Goal: Task Accomplishment & Management: Manage account settings

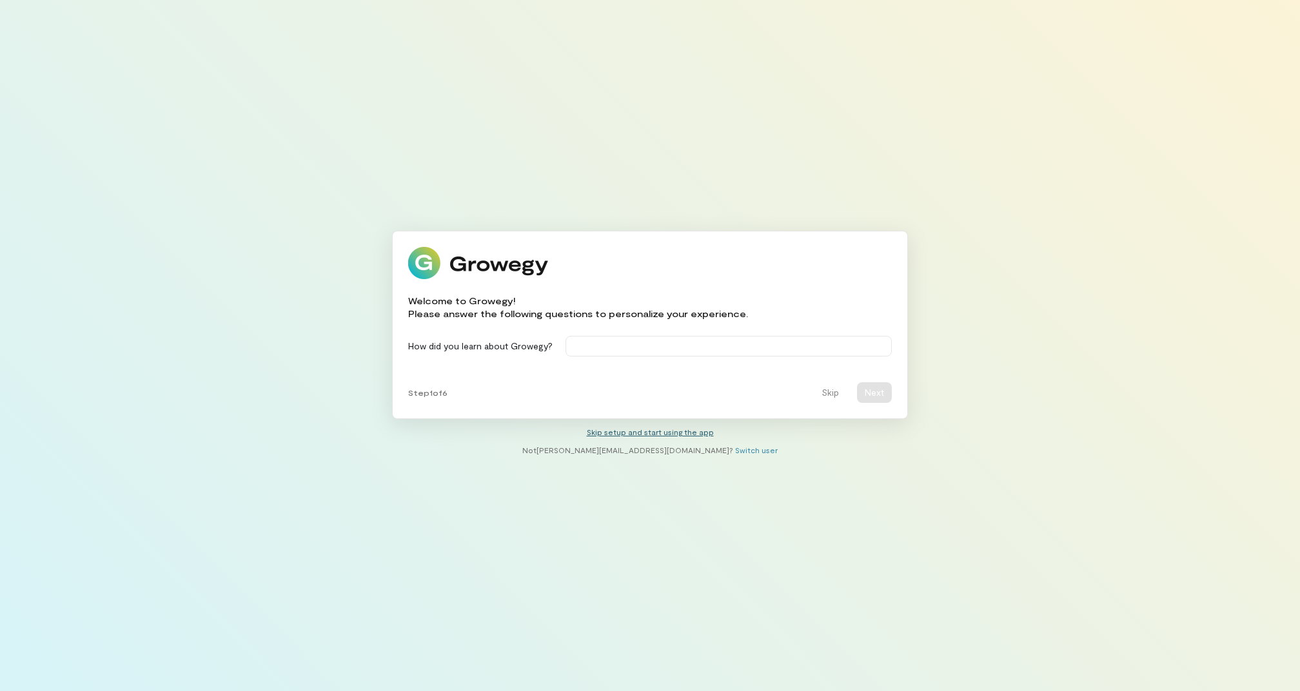
click at [675, 435] on link "Skip setup and start using the app" at bounding box center [650, 432] width 127 height 9
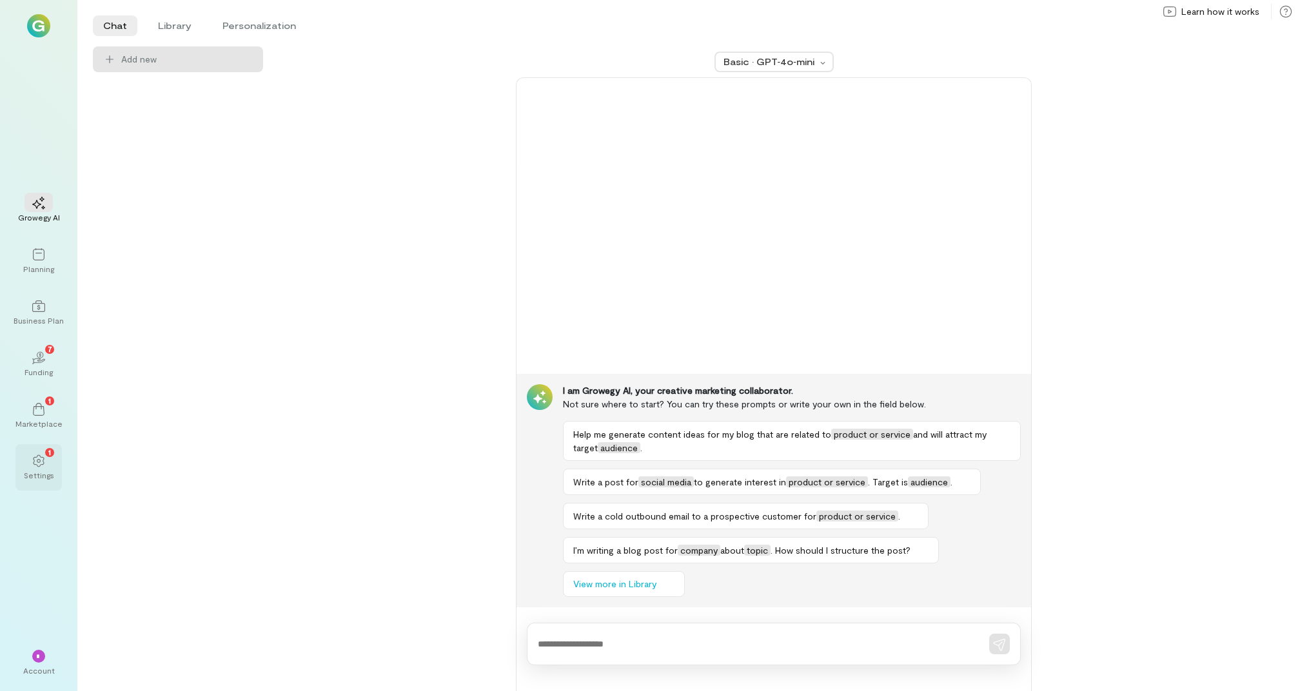
click at [33, 484] on div "1 Settings" at bounding box center [38, 467] width 46 height 46
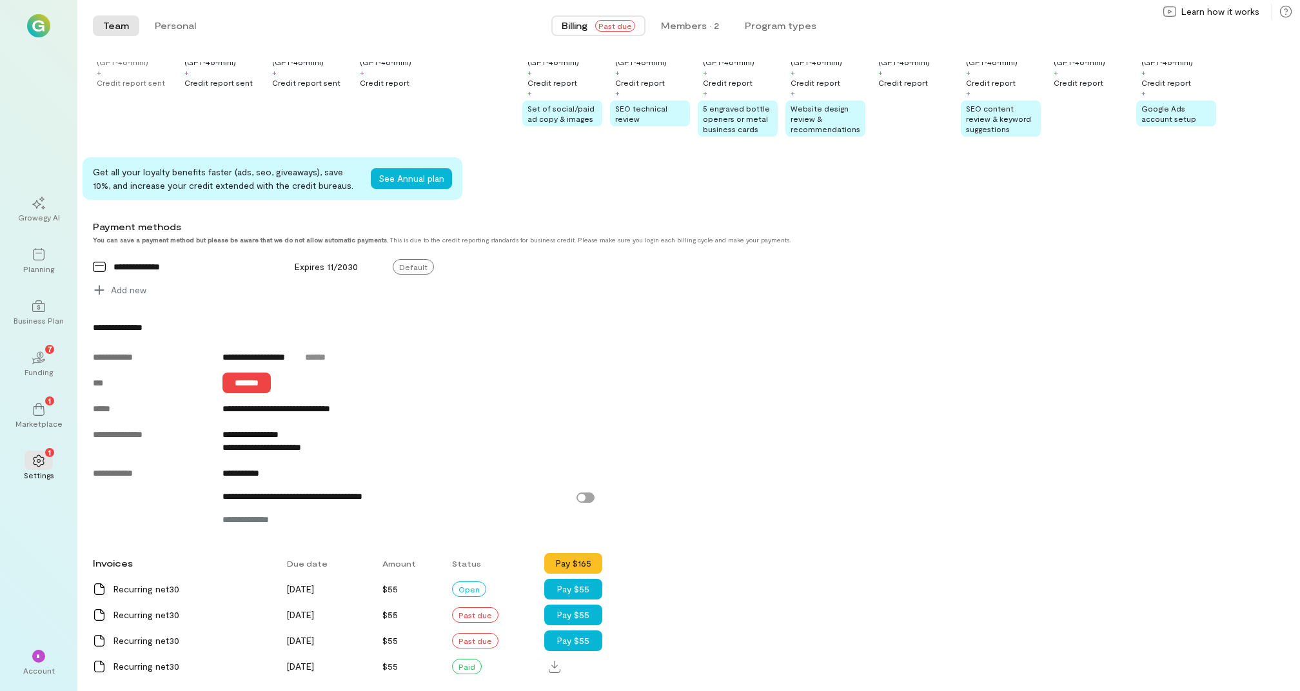
scroll to position [375, 0]
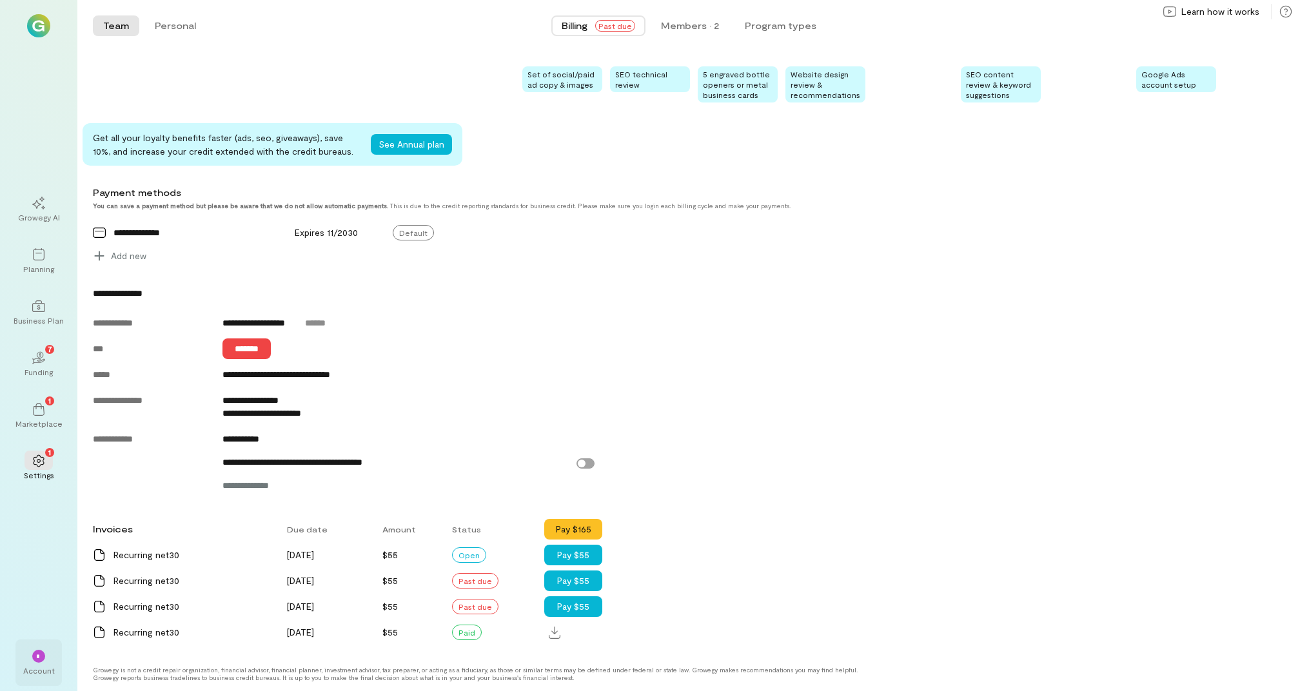
click at [45, 650] on div "*" at bounding box center [39, 655] width 28 height 19
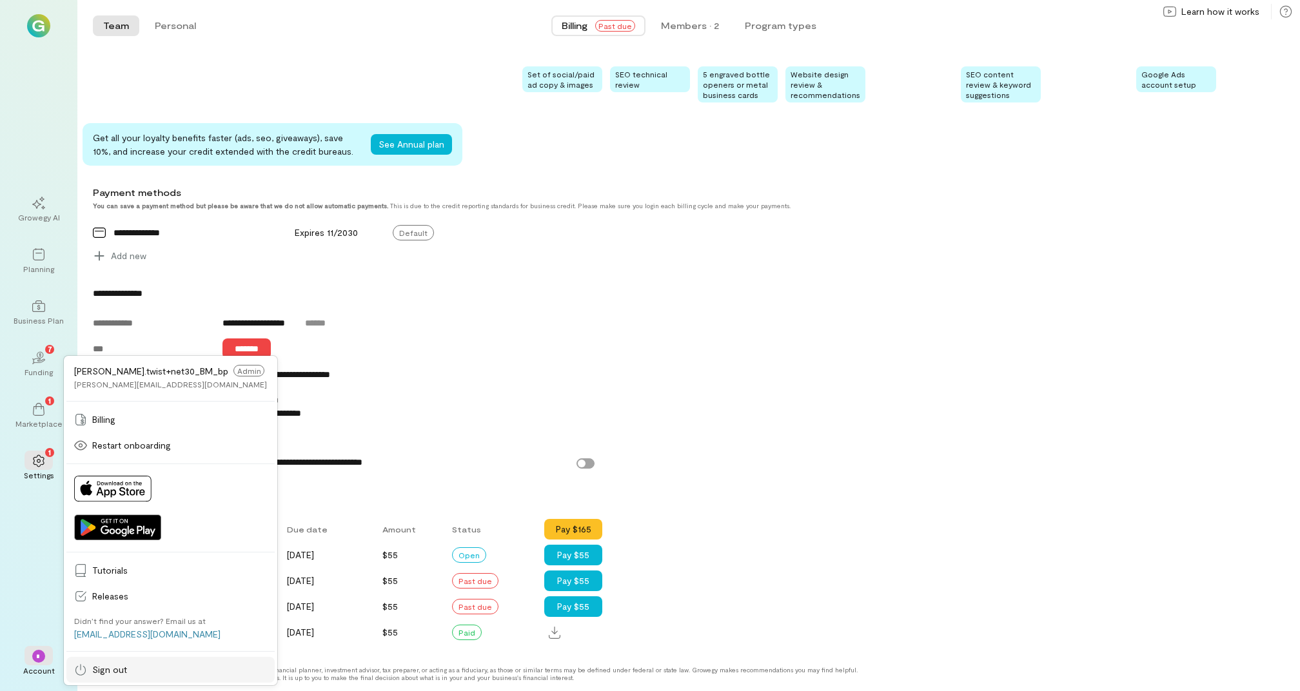
click at [115, 672] on span "Sign out" at bounding box center [179, 670] width 175 height 13
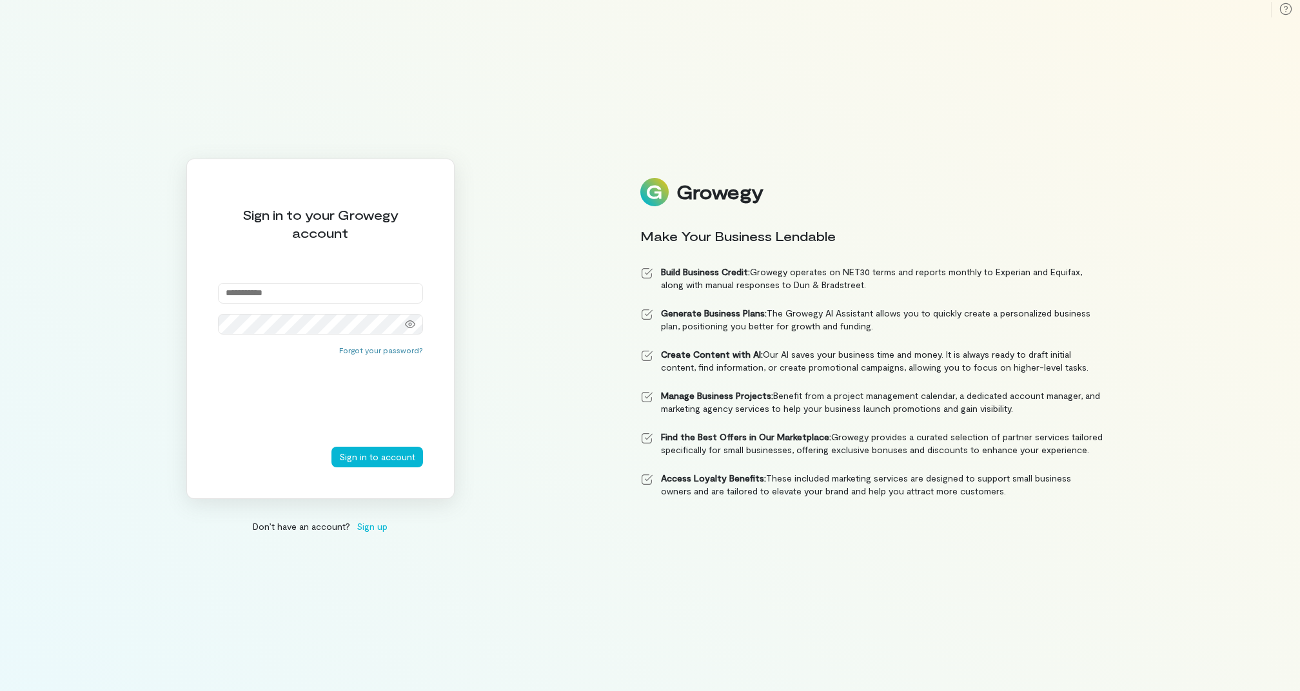
type input "**********"
